Goal: Task Accomplishment & Management: Manage account settings

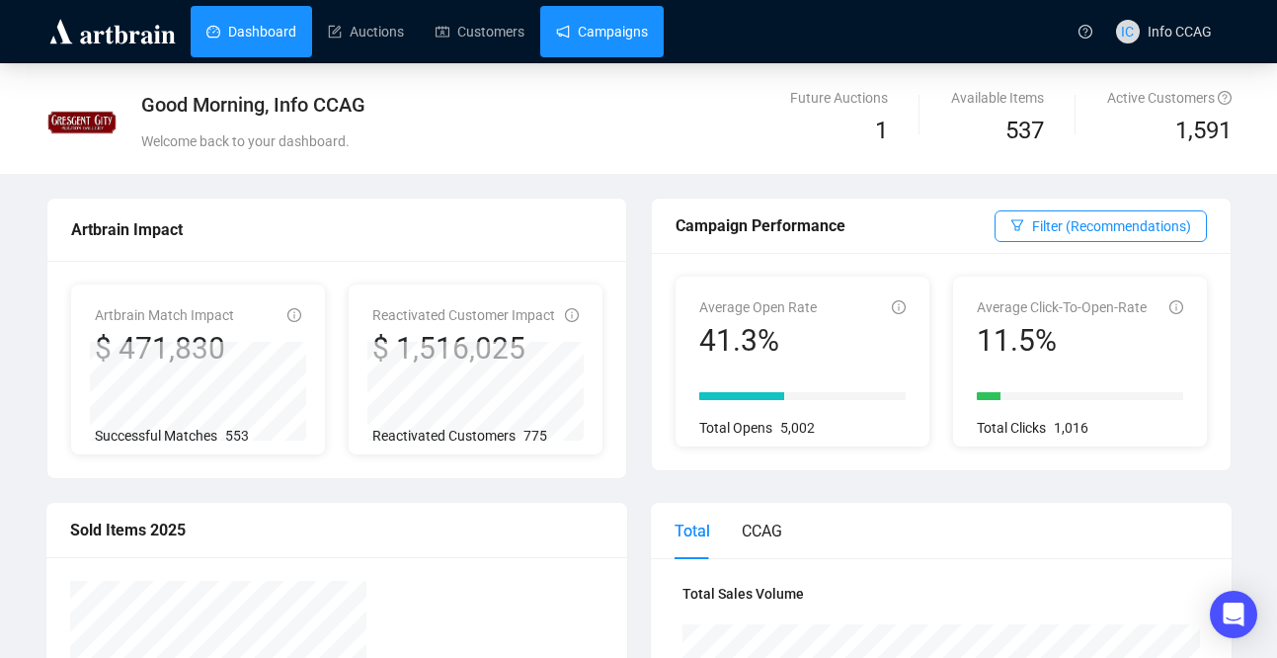
click at [607, 28] on link "Campaigns" at bounding box center [602, 31] width 92 height 51
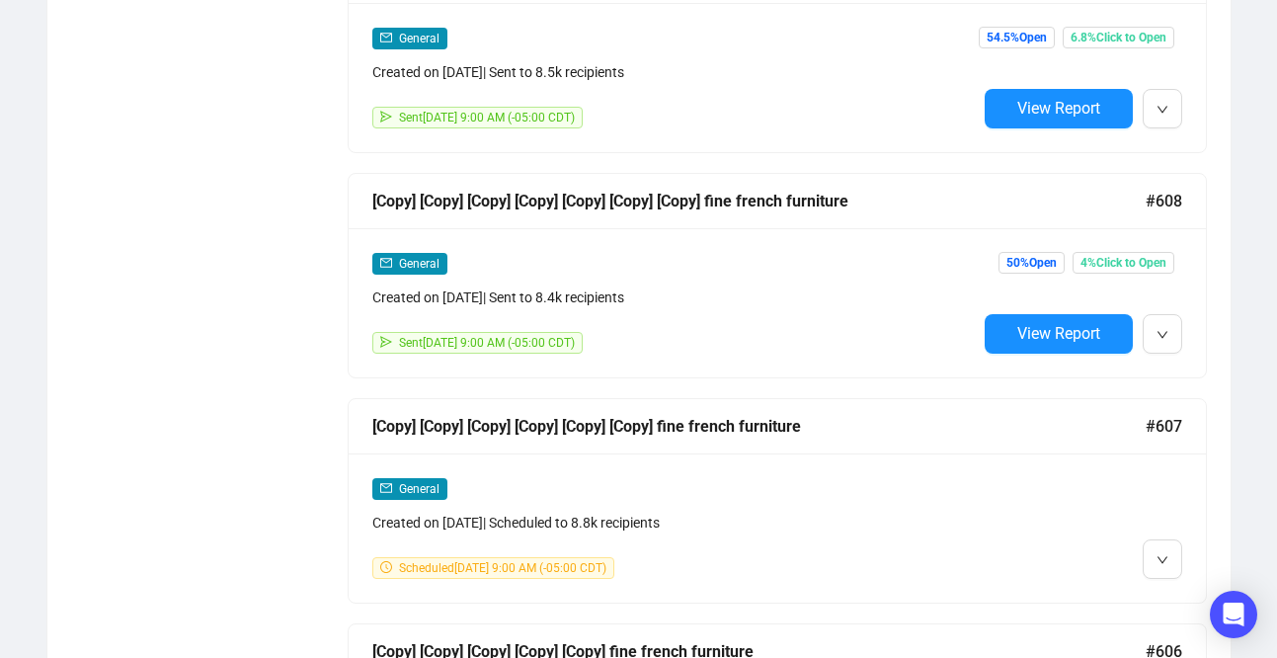
scroll to position [1764, 0]
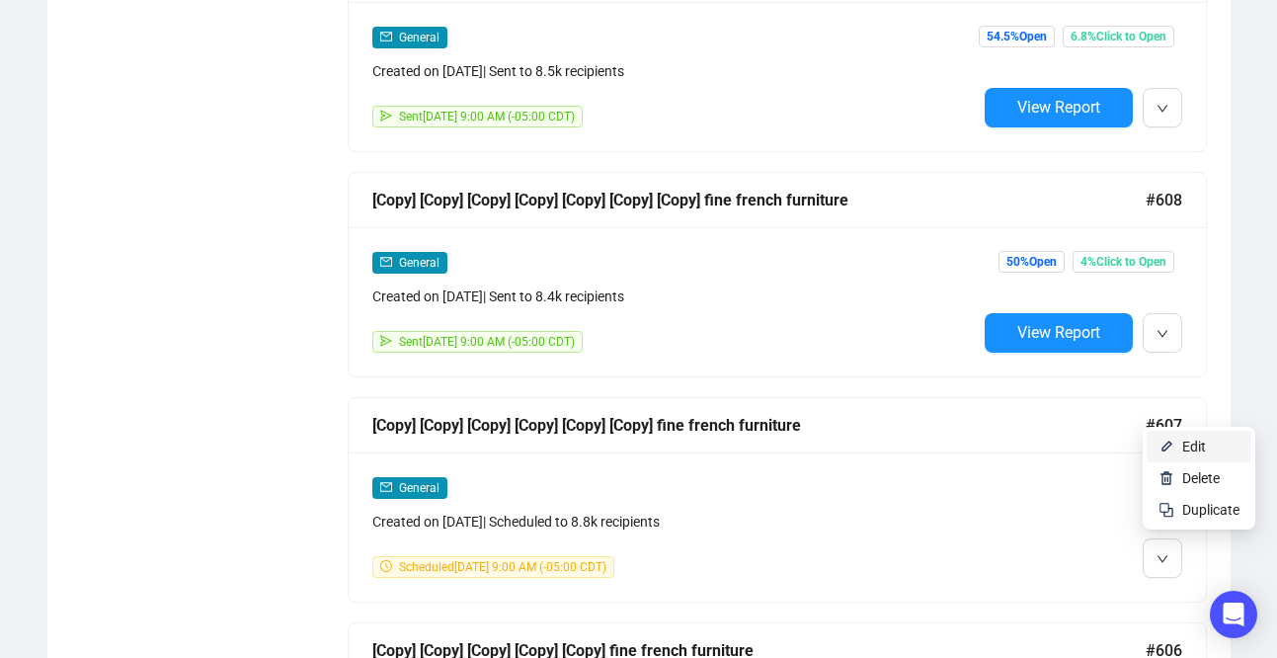
click at [1194, 446] on span "Edit" at bounding box center [1194, 447] width 24 height 16
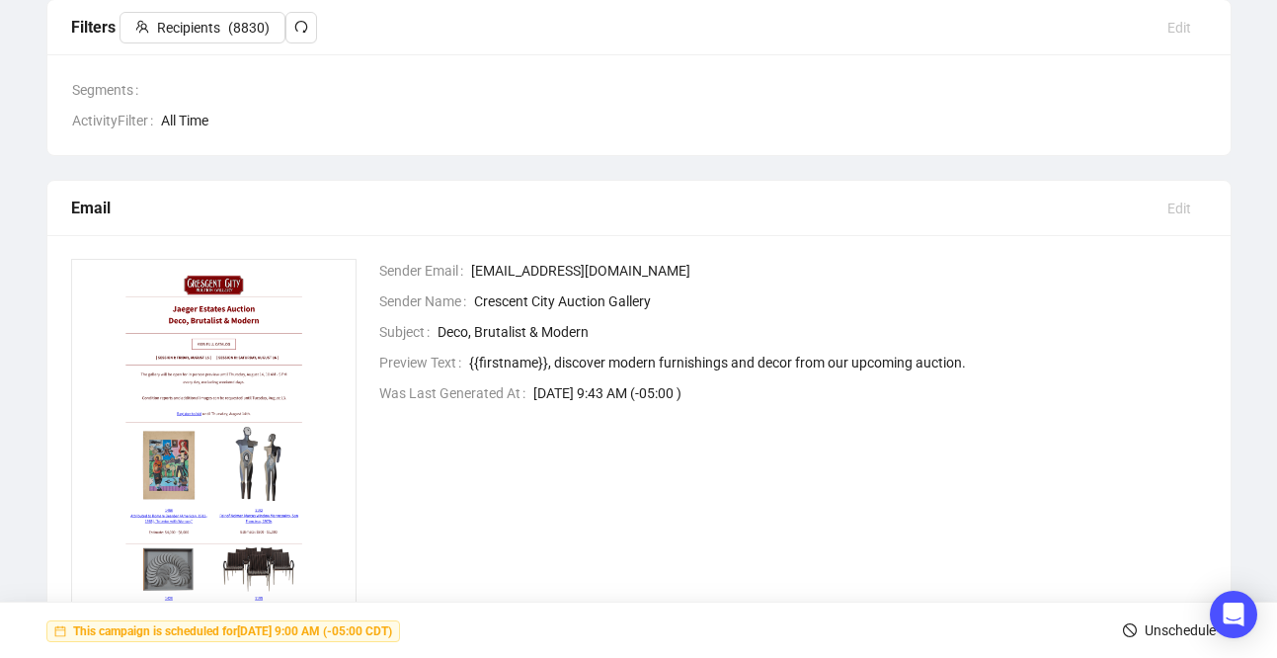
scroll to position [427, 0]
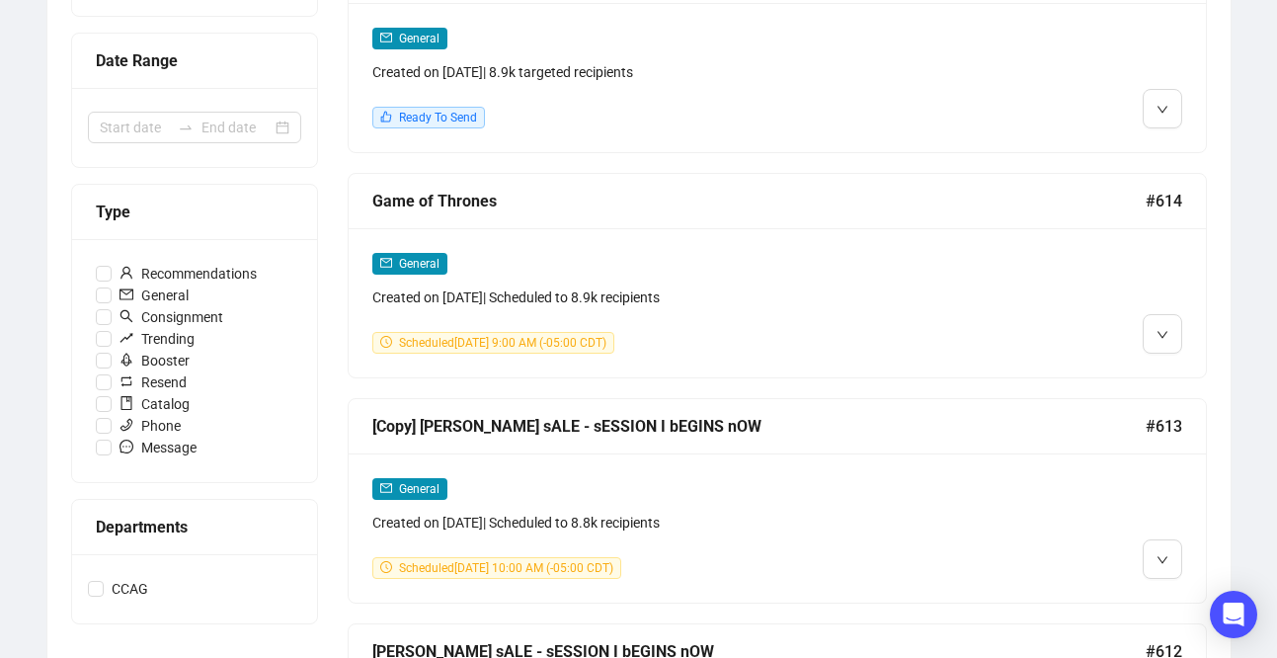
scroll to position [427, 0]
